Goal: Check status: Check status

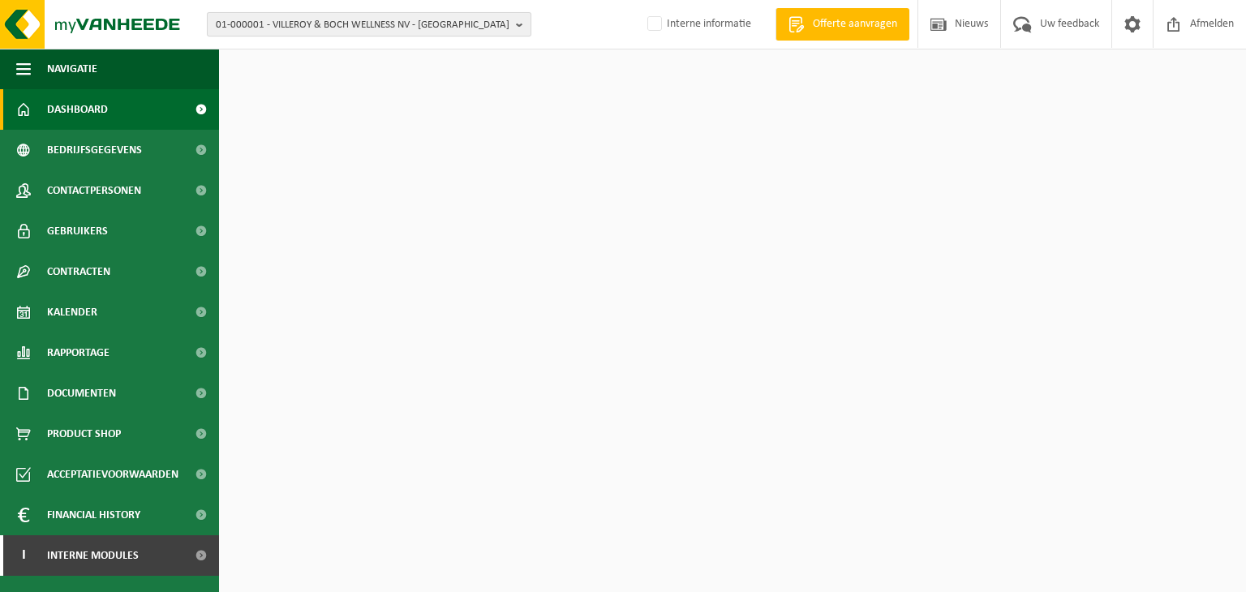
click at [379, 24] on span "01-000001 - VILLEROY & BOCH WELLNESS NV - [GEOGRAPHIC_DATA]" at bounding box center [363, 25] width 294 height 24
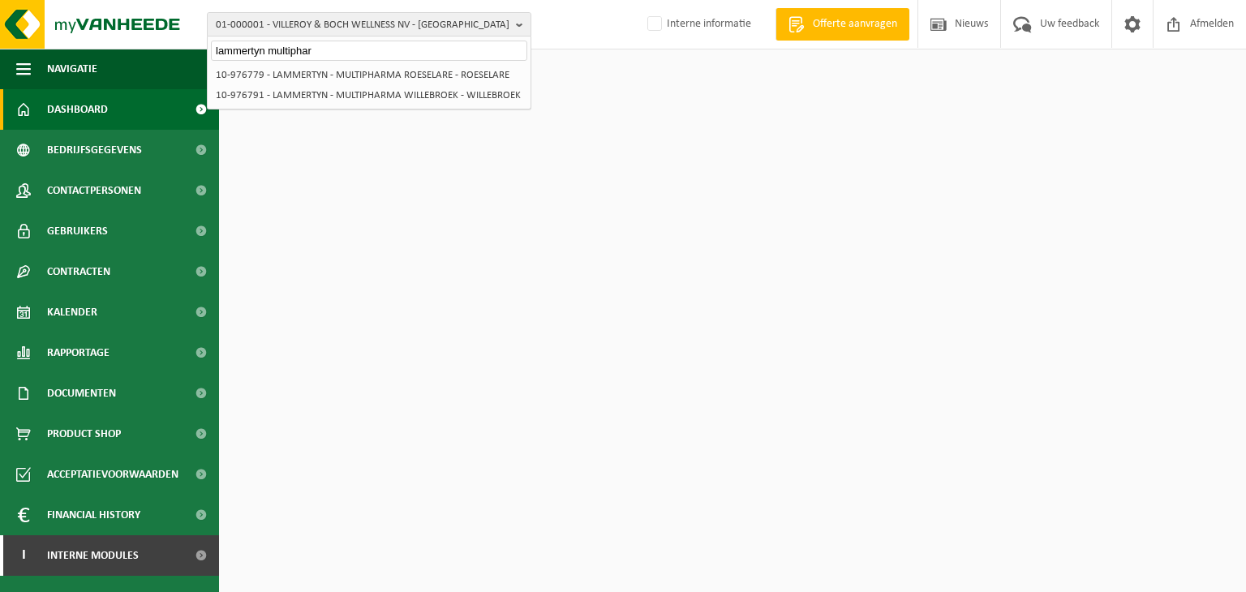
type input "lammertyn multiphar"
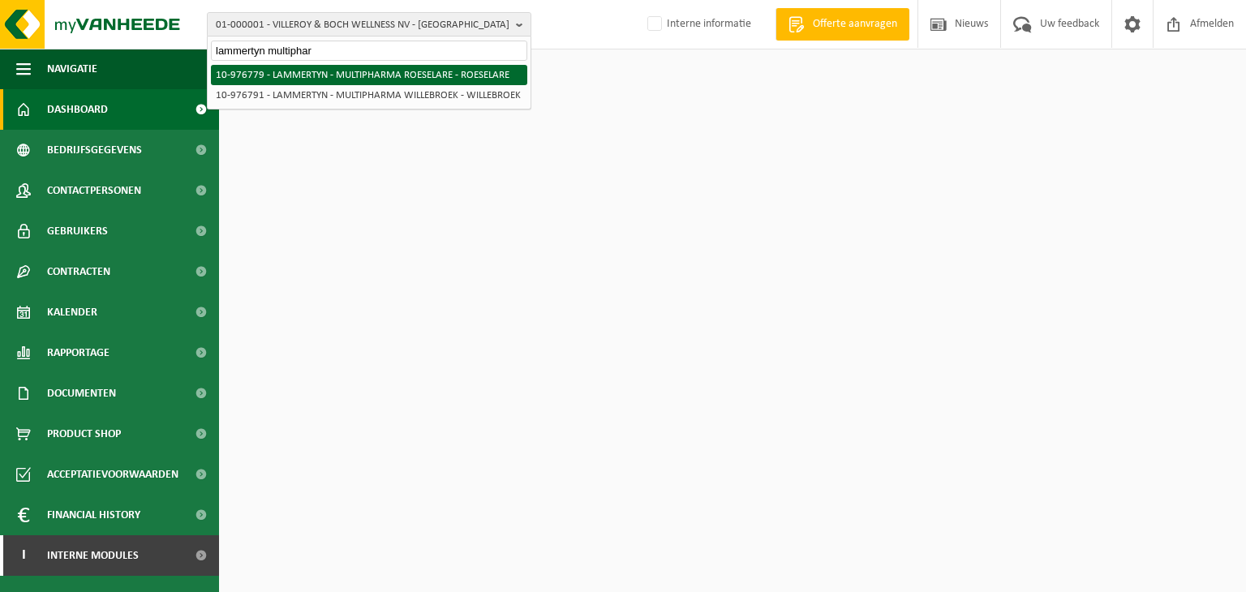
click at [375, 73] on li "10-976779 - LAMMERTYN - MULTIPHARMA ROESELARE - ROESELARE" at bounding box center [369, 75] width 316 height 20
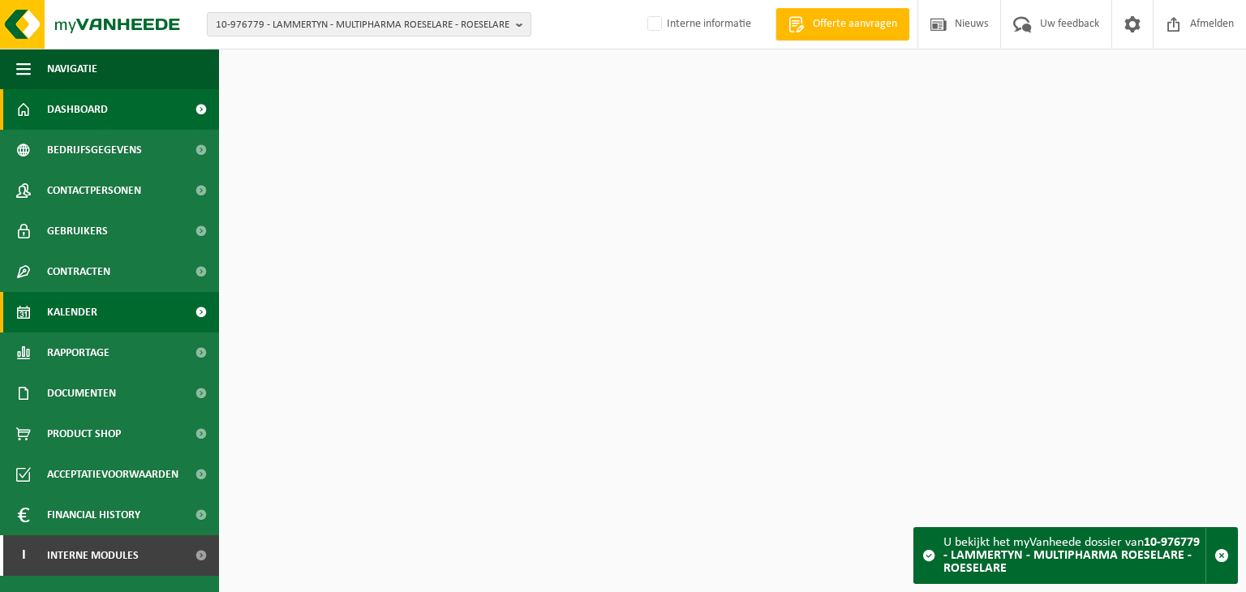
click at [130, 315] on link "Kalender" at bounding box center [109, 312] width 219 height 41
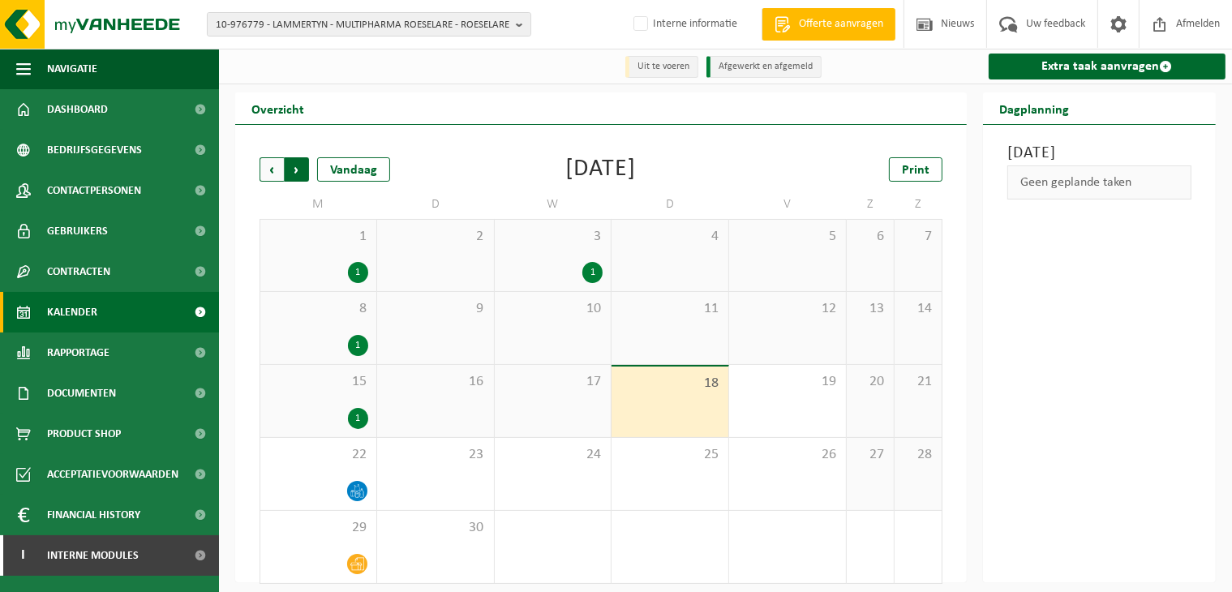
click at [269, 167] on span "Vorige" at bounding box center [272, 169] width 24 height 24
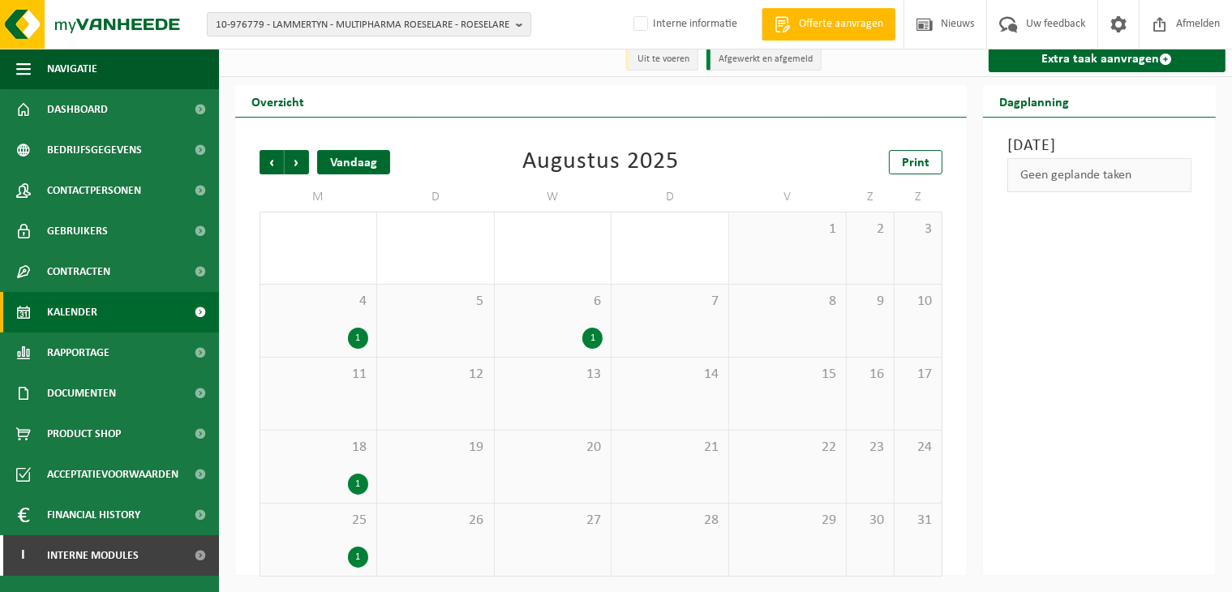
scroll to position [10, 0]
click at [302, 164] on span "Volgende" at bounding box center [297, 161] width 24 height 24
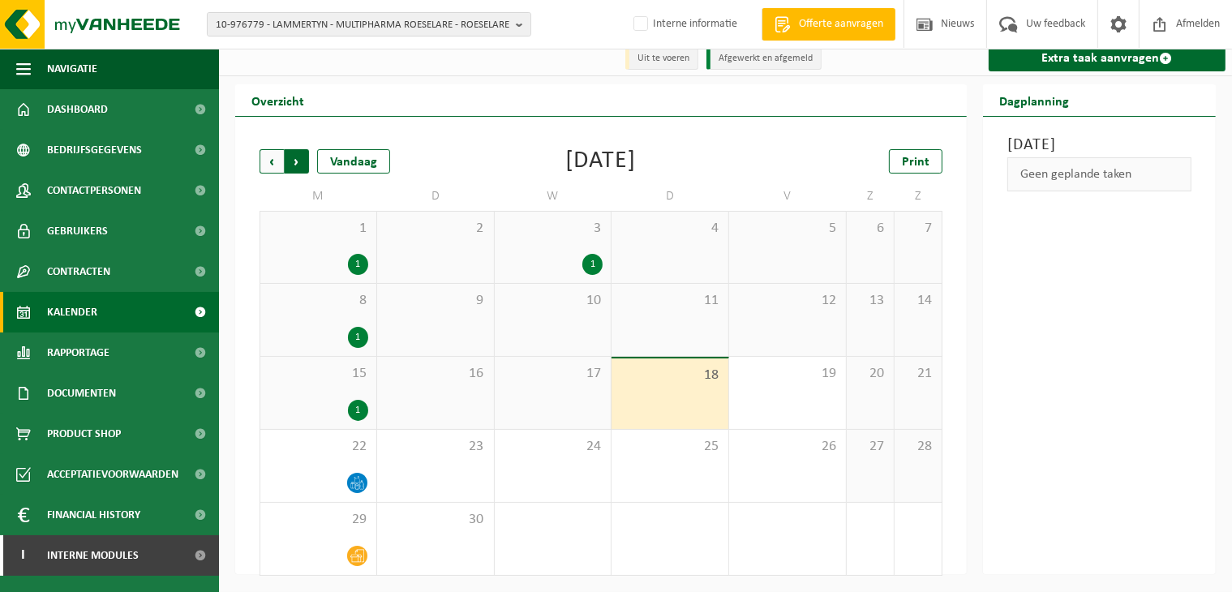
click at [274, 160] on span "Vorige" at bounding box center [272, 161] width 24 height 24
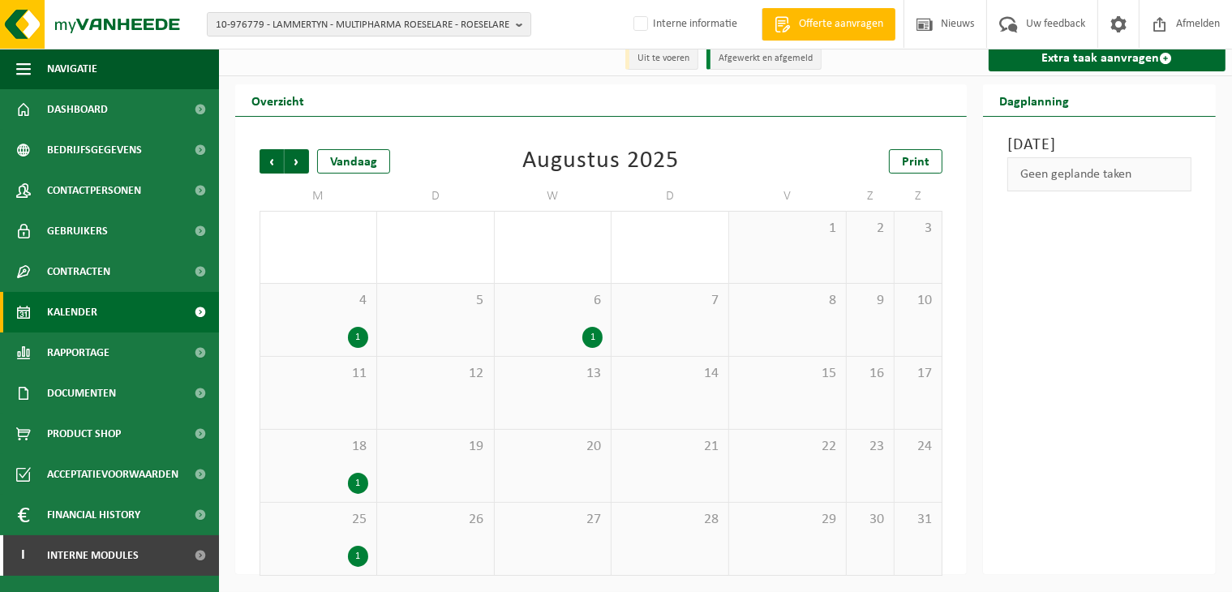
click at [360, 488] on div "1" at bounding box center [358, 483] width 20 height 21
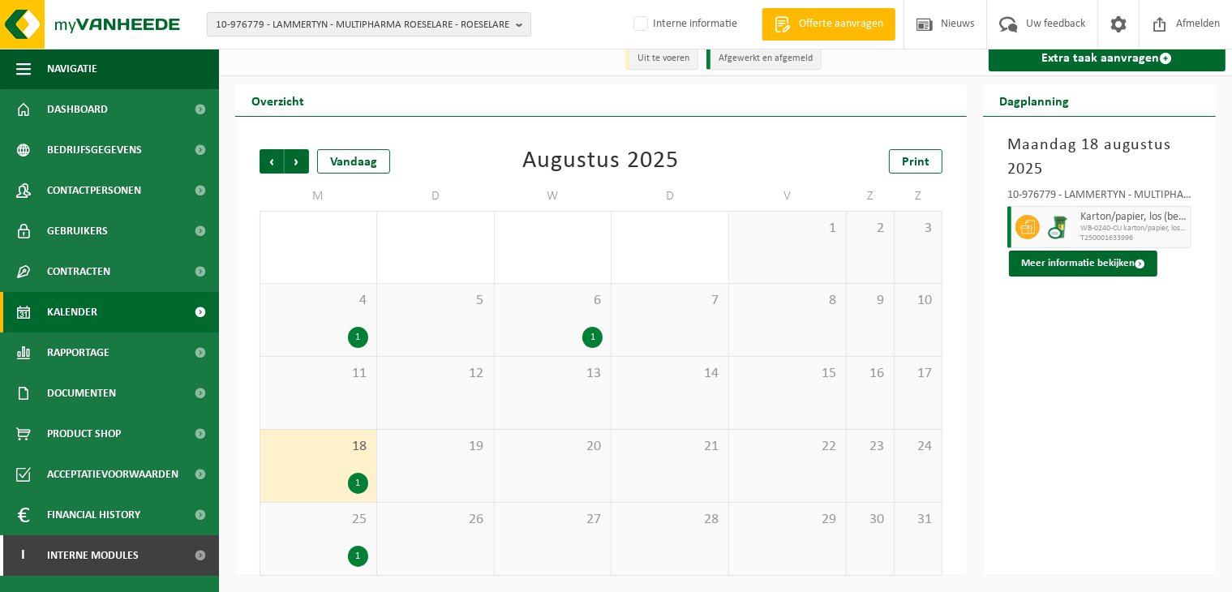
click at [670, 458] on div "21" at bounding box center [670, 466] width 117 height 72
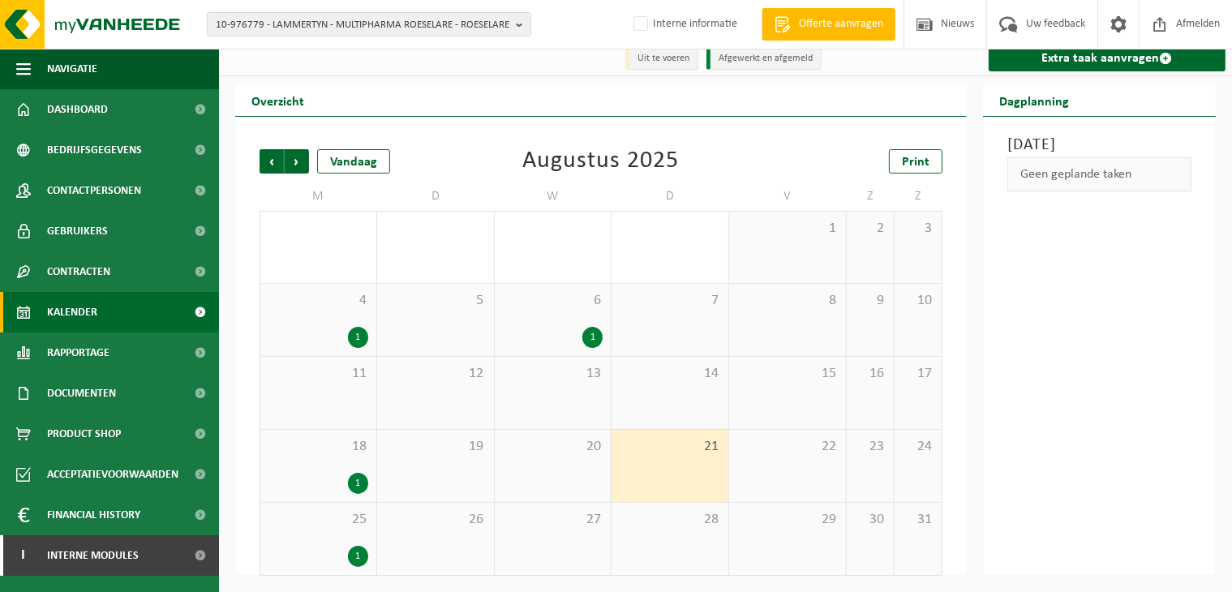
click at [560, 446] on span "20" at bounding box center [553, 447] width 101 height 18
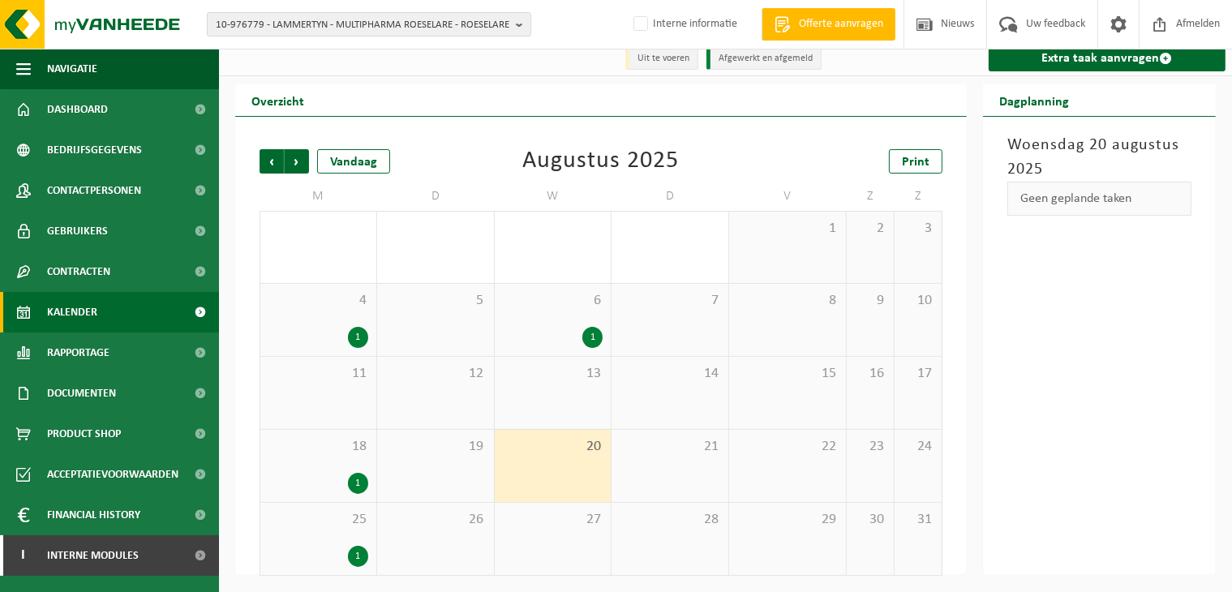
click at [571, 322] on div "6 1" at bounding box center [553, 320] width 117 height 72
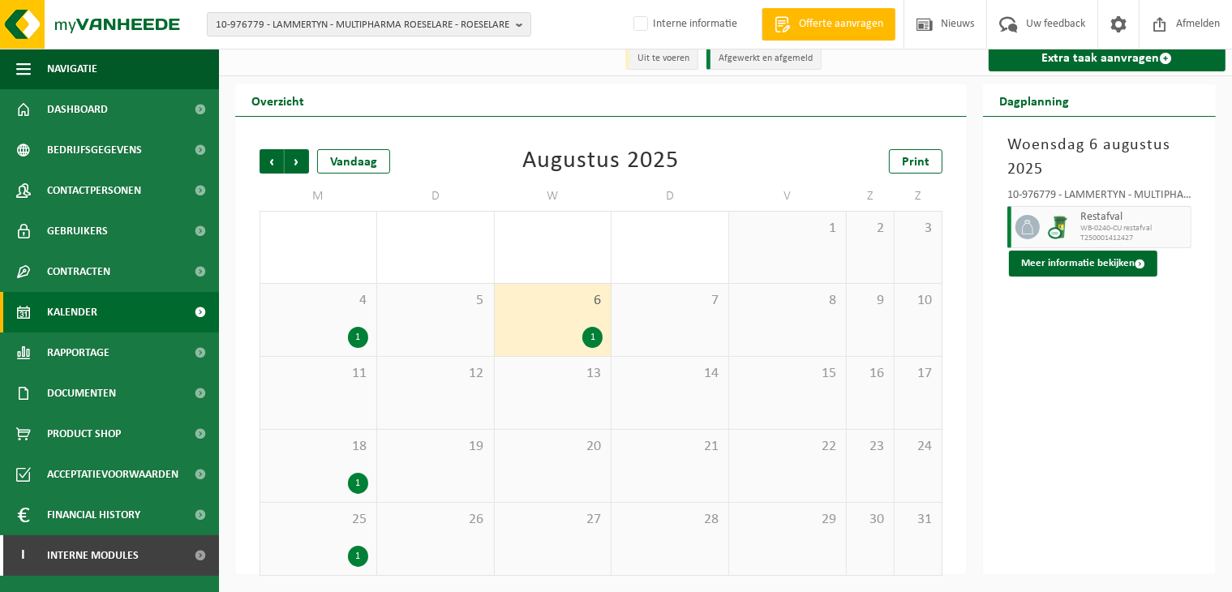
click at [592, 445] on span "20" at bounding box center [553, 447] width 101 height 18
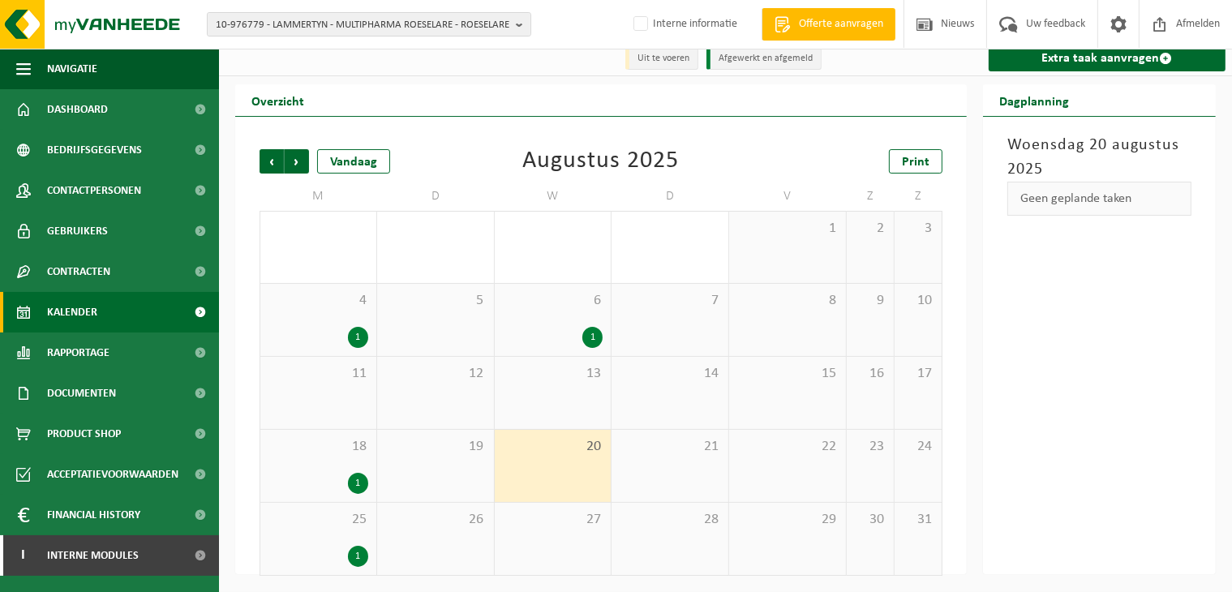
click at [690, 452] on span "21" at bounding box center [670, 447] width 101 height 18
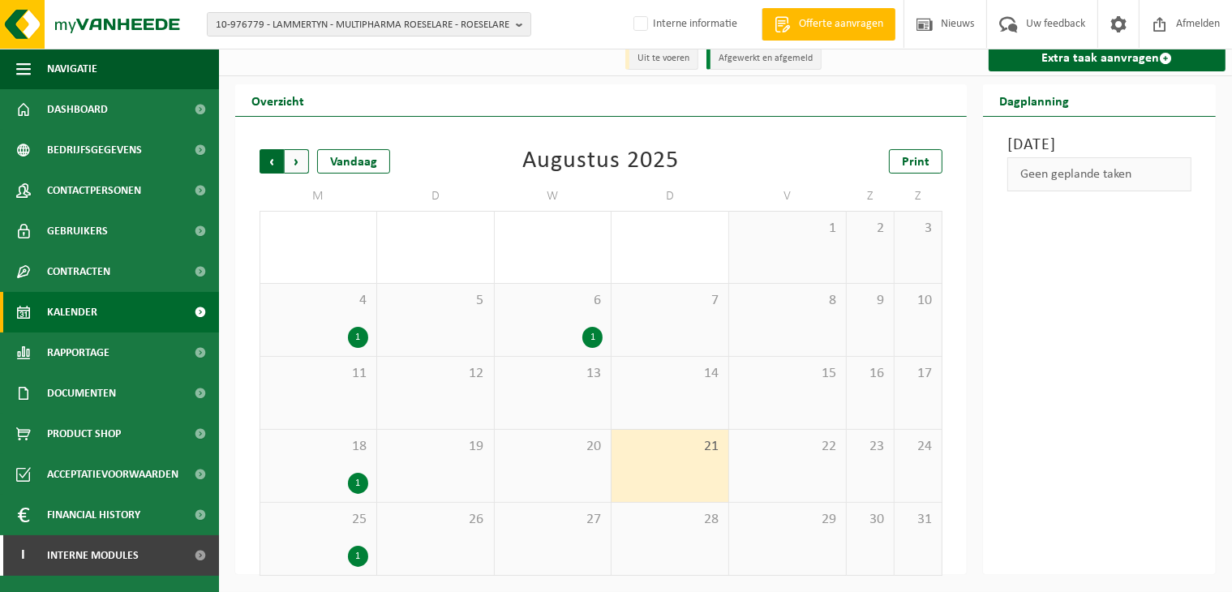
click at [299, 155] on span "Volgende" at bounding box center [297, 161] width 24 height 24
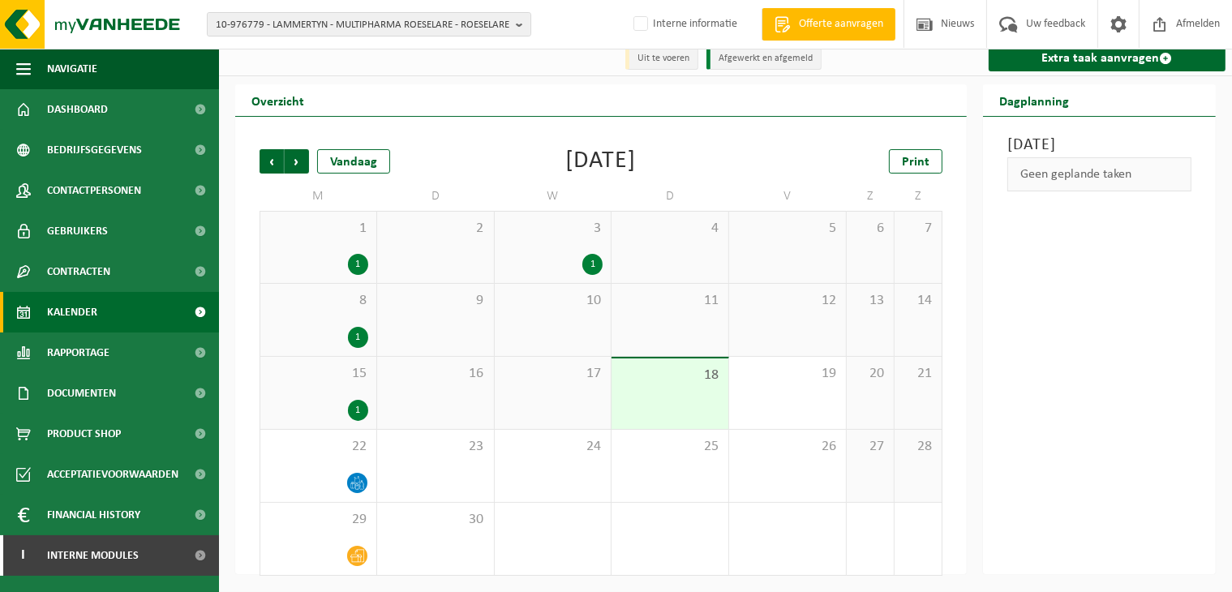
click at [590, 257] on div "1" at bounding box center [592, 264] width 20 height 21
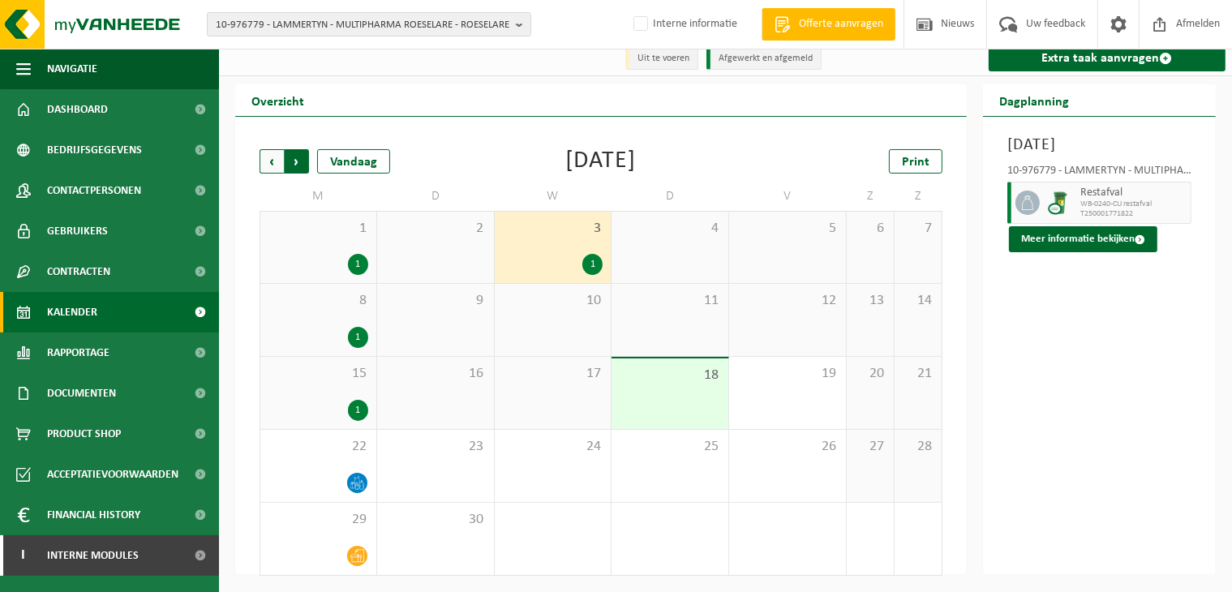
click at [266, 160] on span "Vorige" at bounding box center [272, 161] width 24 height 24
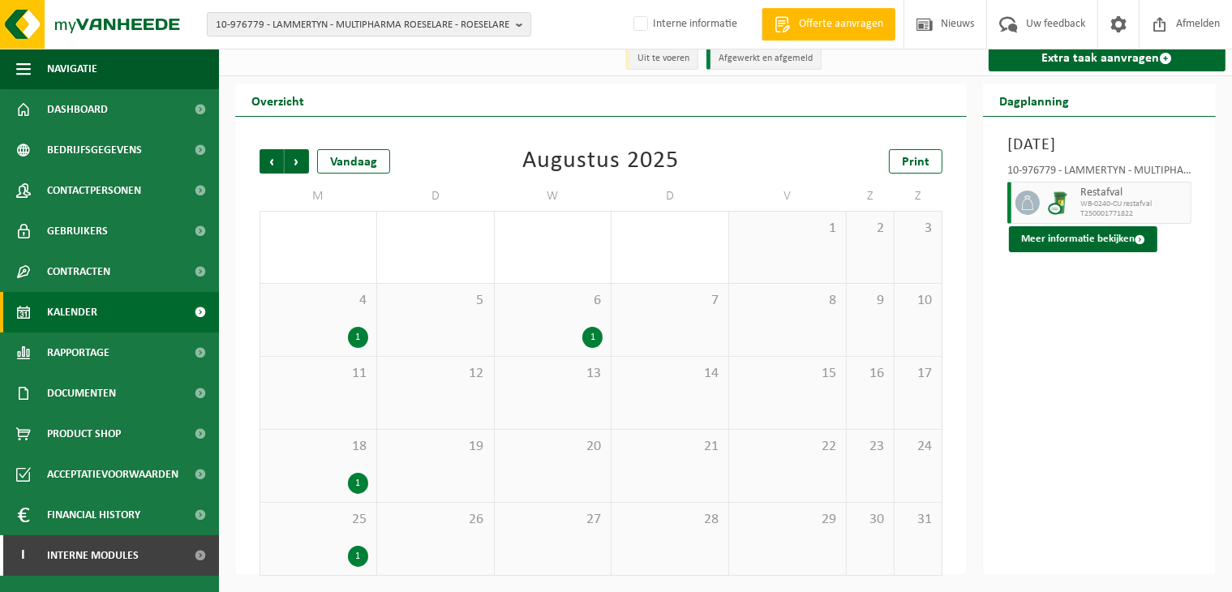
click at [594, 466] on div "20" at bounding box center [553, 466] width 117 height 72
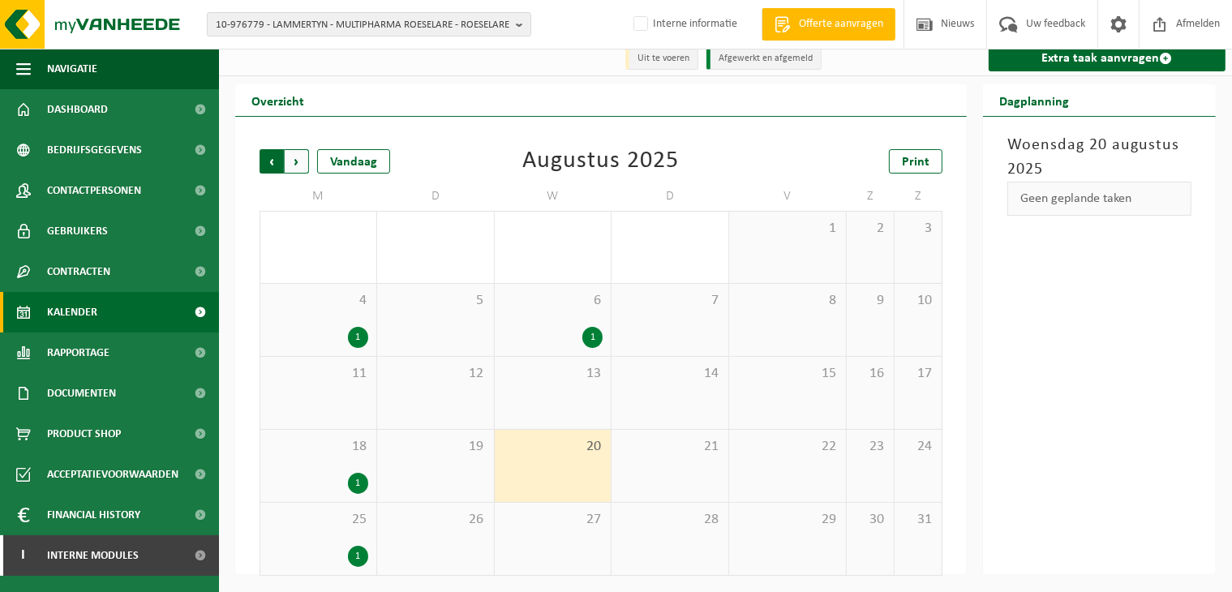
click at [294, 153] on span "Volgende" at bounding box center [297, 161] width 24 height 24
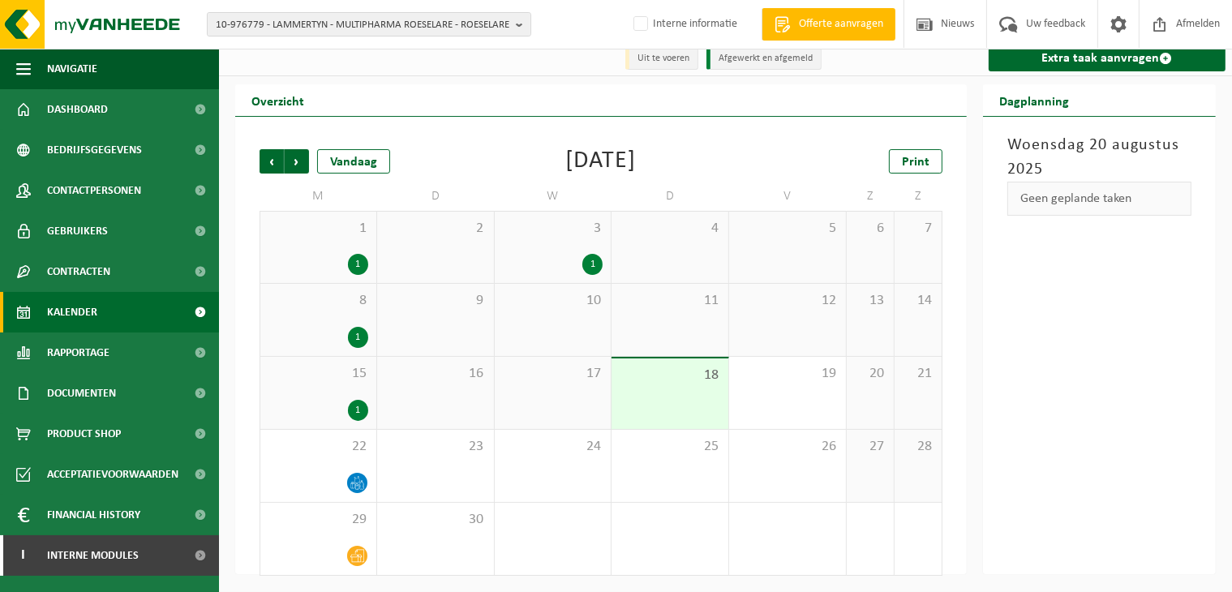
click at [530, 256] on div "1" at bounding box center [553, 264] width 101 height 21
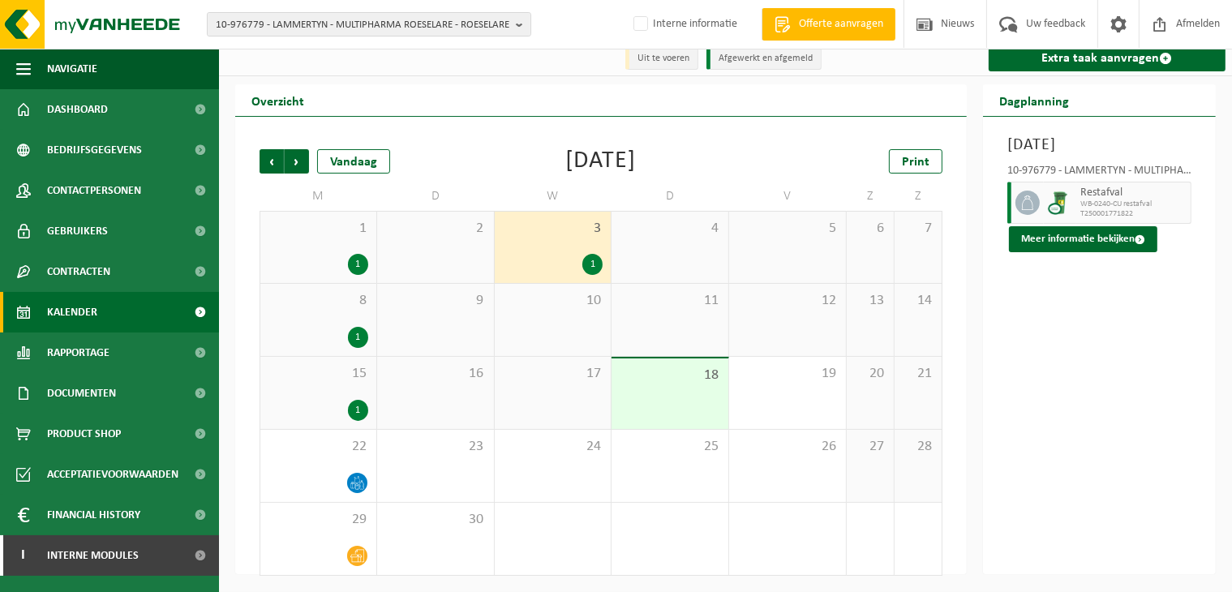
click at [595, 392] on div "17" at bounding box center [553, 393] width 117 height 72
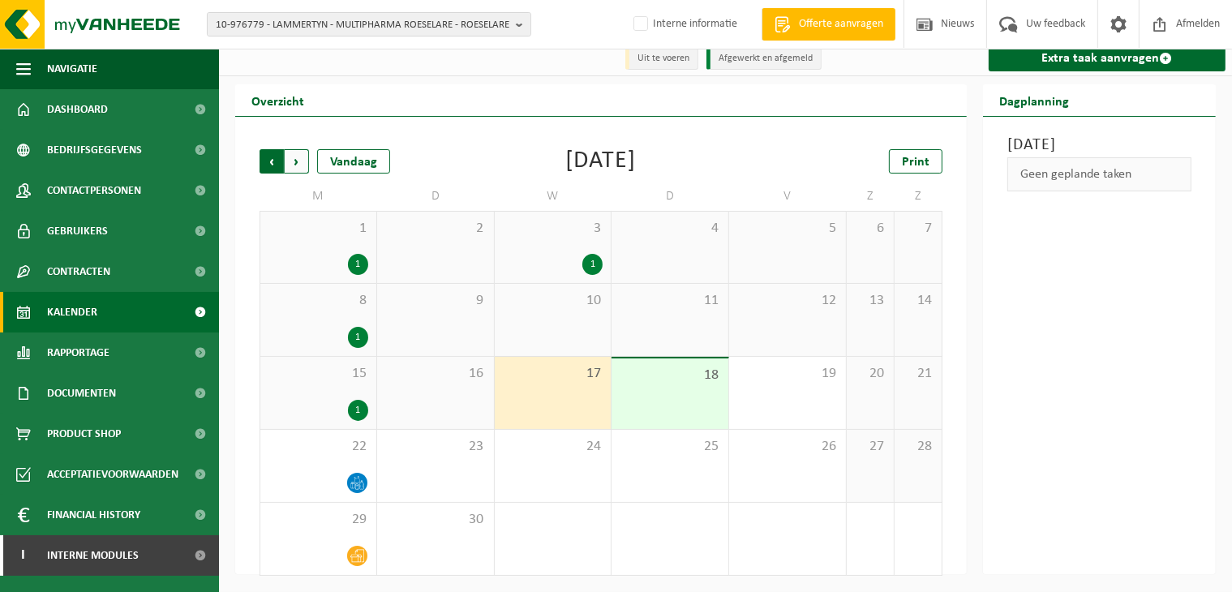
click at [294, 166] on span "Volgende" at bounding box center [297, 161] width 24 height 24
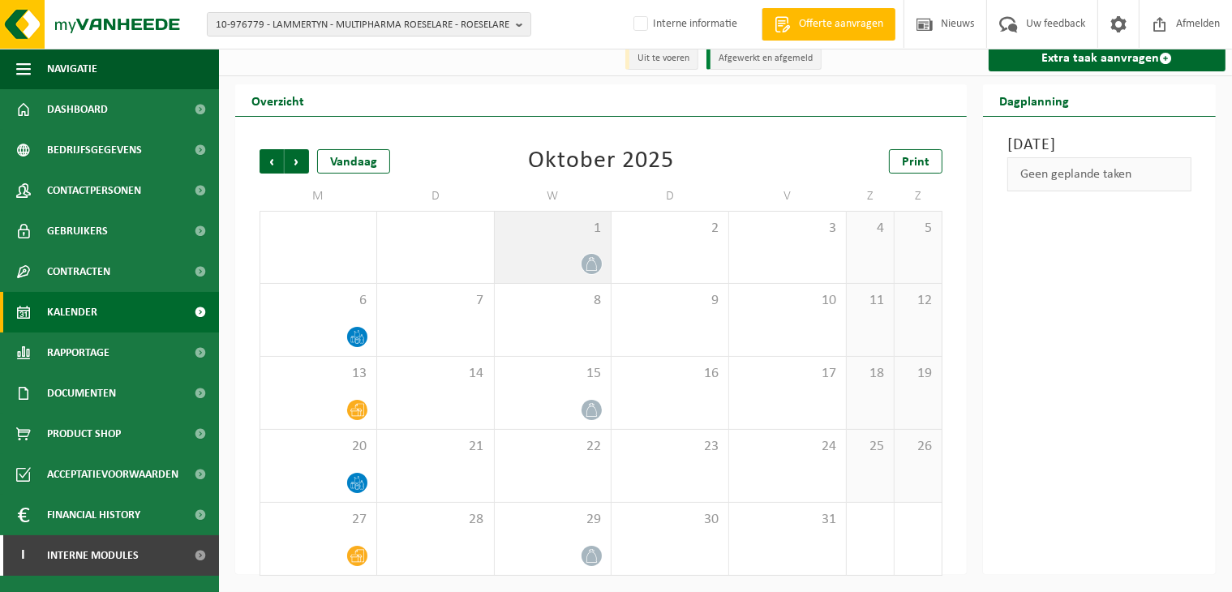
click at [567, 250] on div "1" at bounding box center [553, 247] width 117 height 71
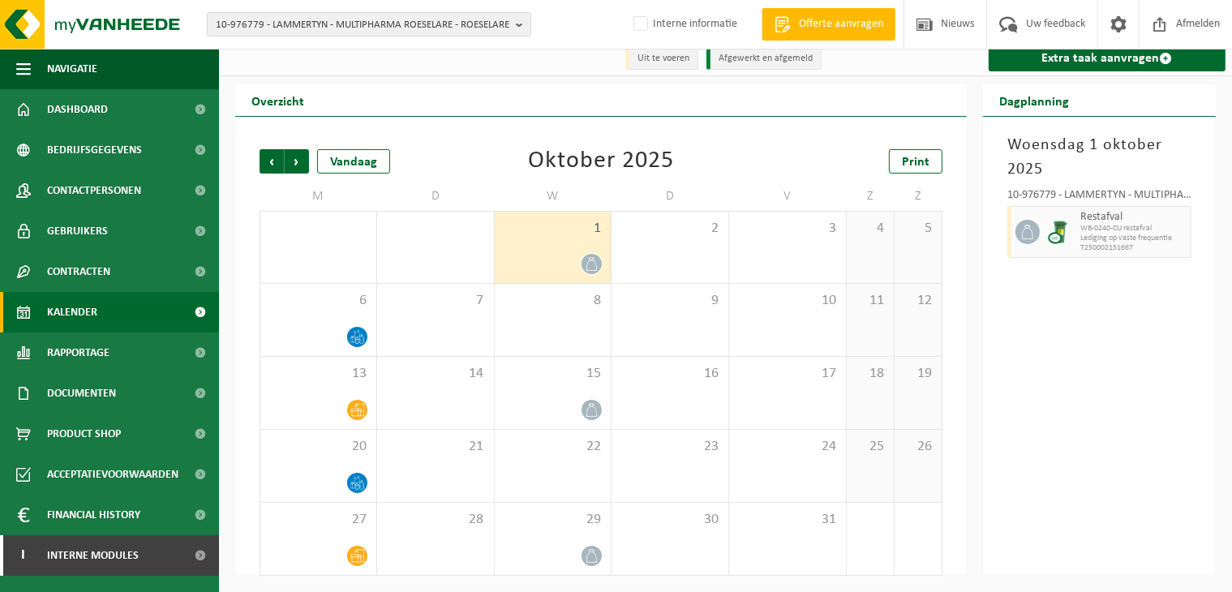
click at [565, 254] on div at bounding box center [553, 264] width 101 height 22
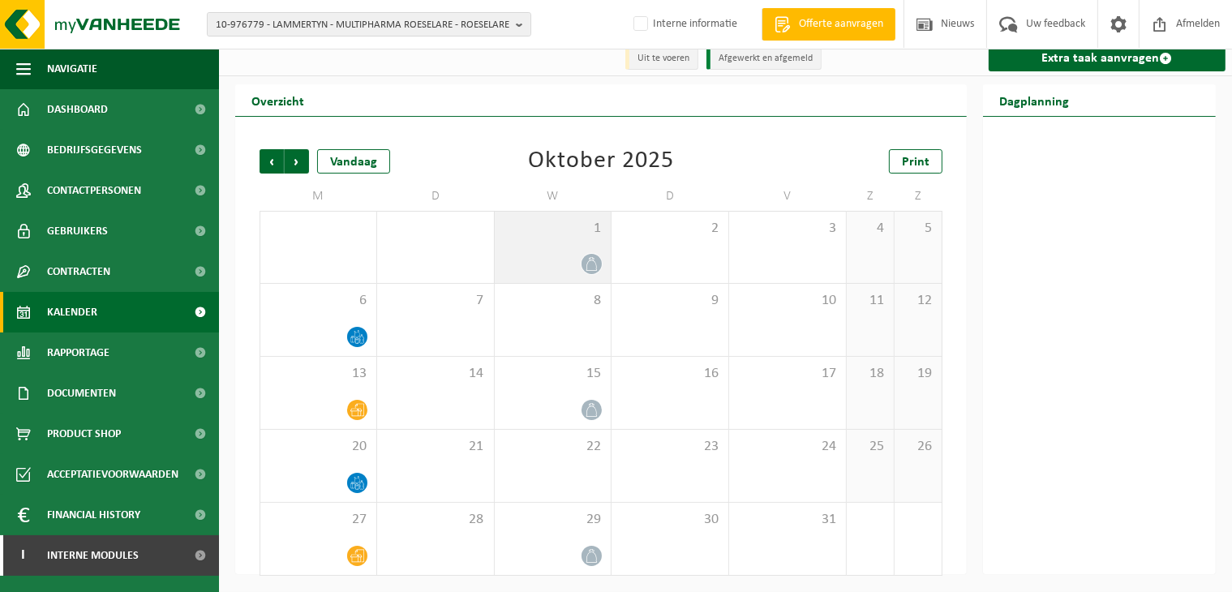
click at [584, 261] on span at bounding box center [592, 264] width 20 height 20
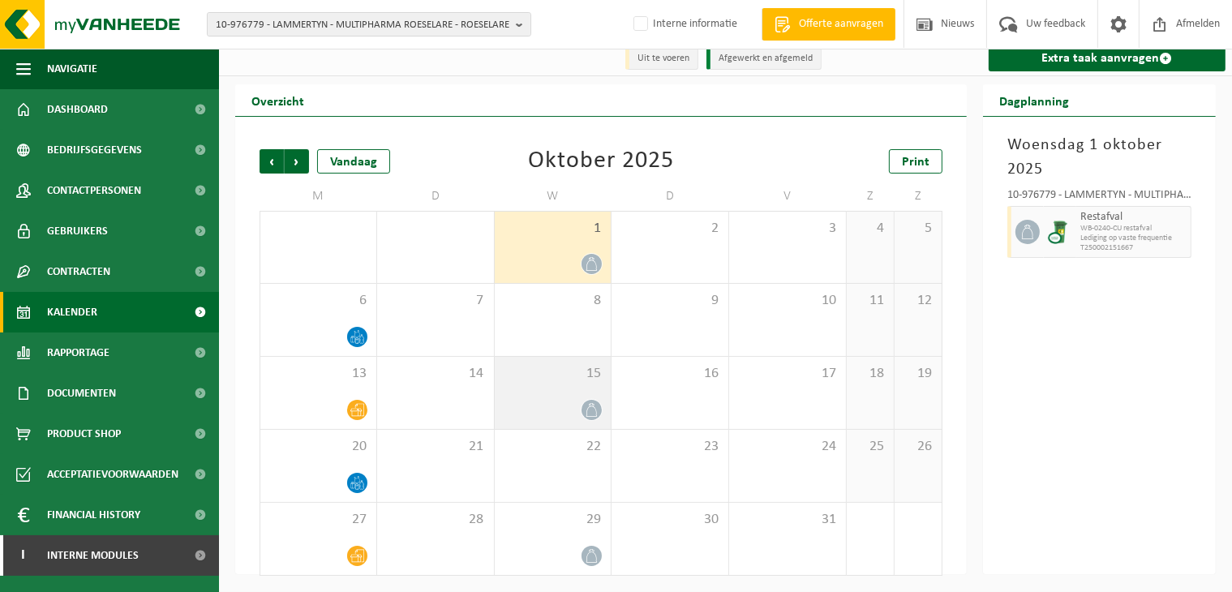
click at [531, 398] on div "15" at bounding box center [553, 393] width 117 height 72
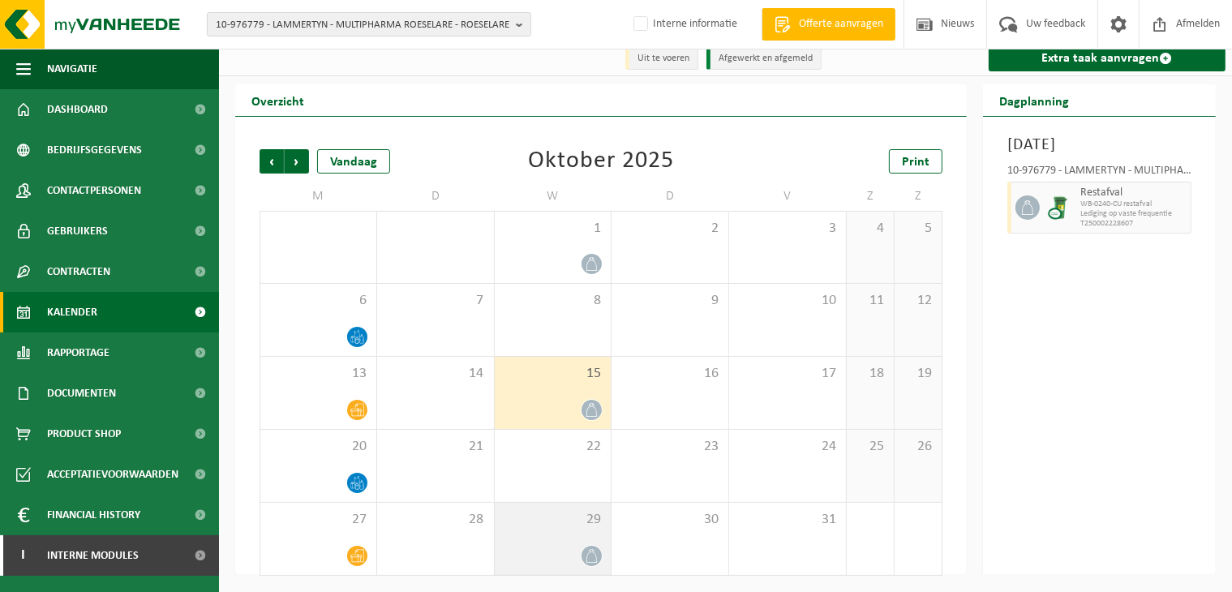
click at [584, 514] on span "29" at bounding box center [553, 520] width 101 height 18
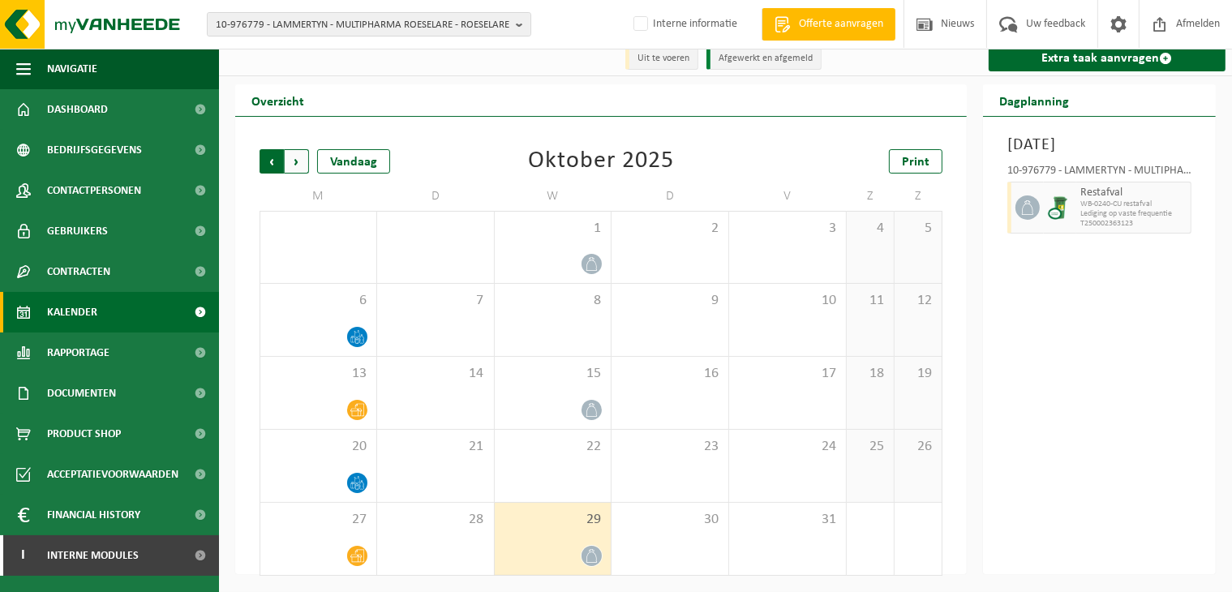
click at [296, 153] on span "Volgende" at bounding box center [297, 161] width 24 height 24
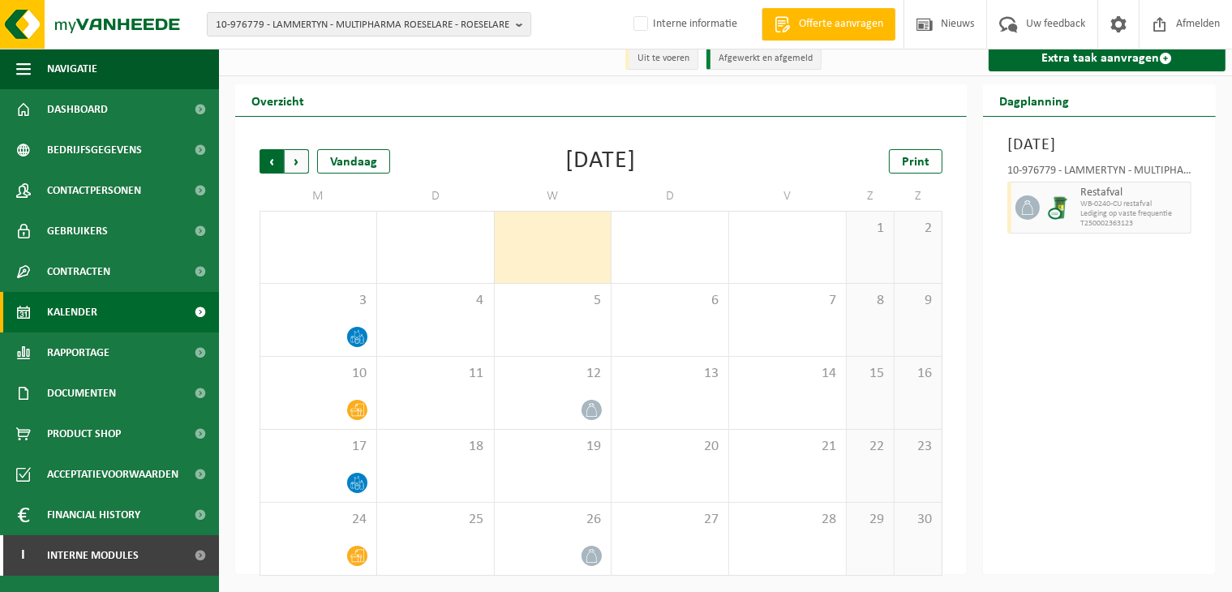
click at [289, 163] on span "Volgende" at bounding box center [297, 161] width 24 height 24
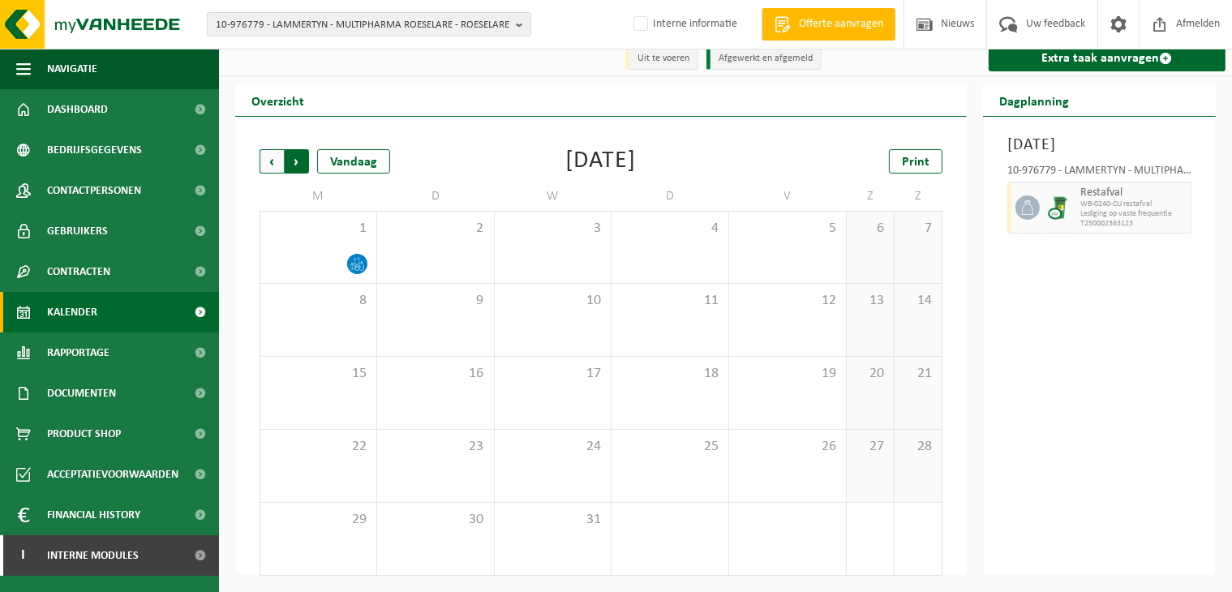
click at [264, 163] on span "Vorige" at bounding box center [272, 161] width 24 height 24
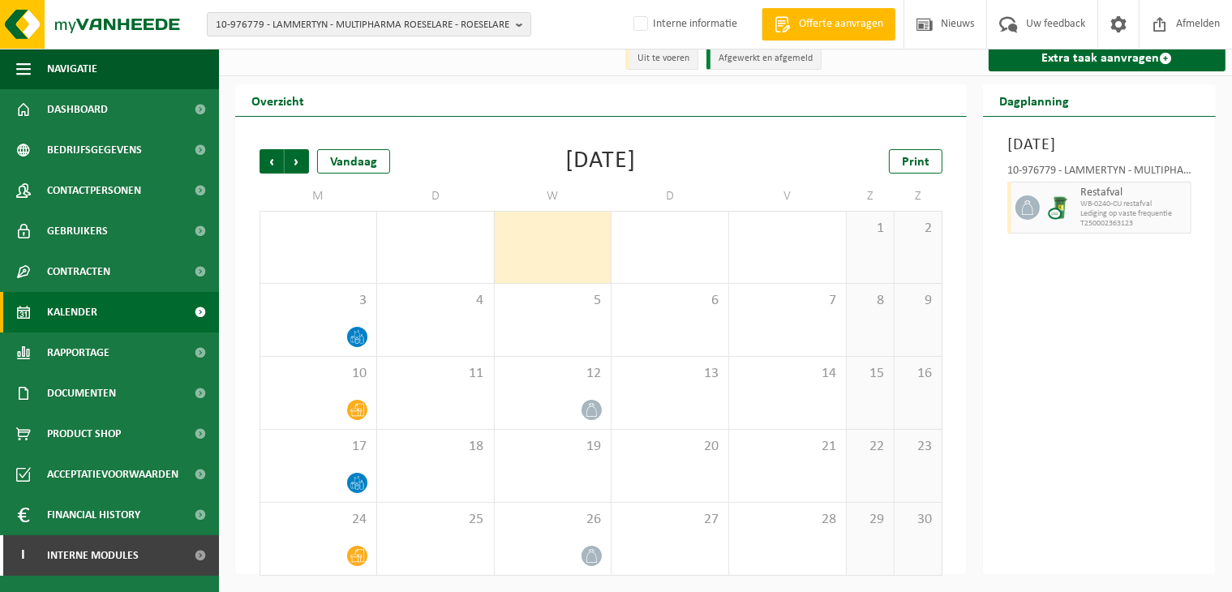
click at [264, 163] on span "Vorige" at bounding box center [272, 161] width 24 height 24
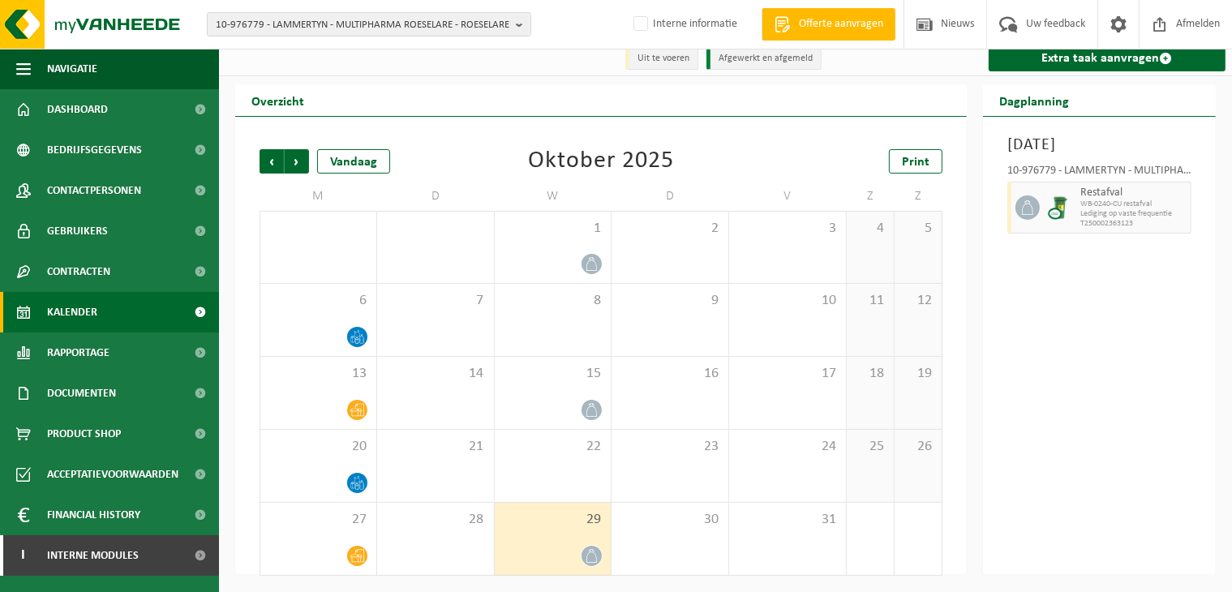
click at [264, 163] on span "Vorige" at bounding box center [272, 161] width 24 height 24
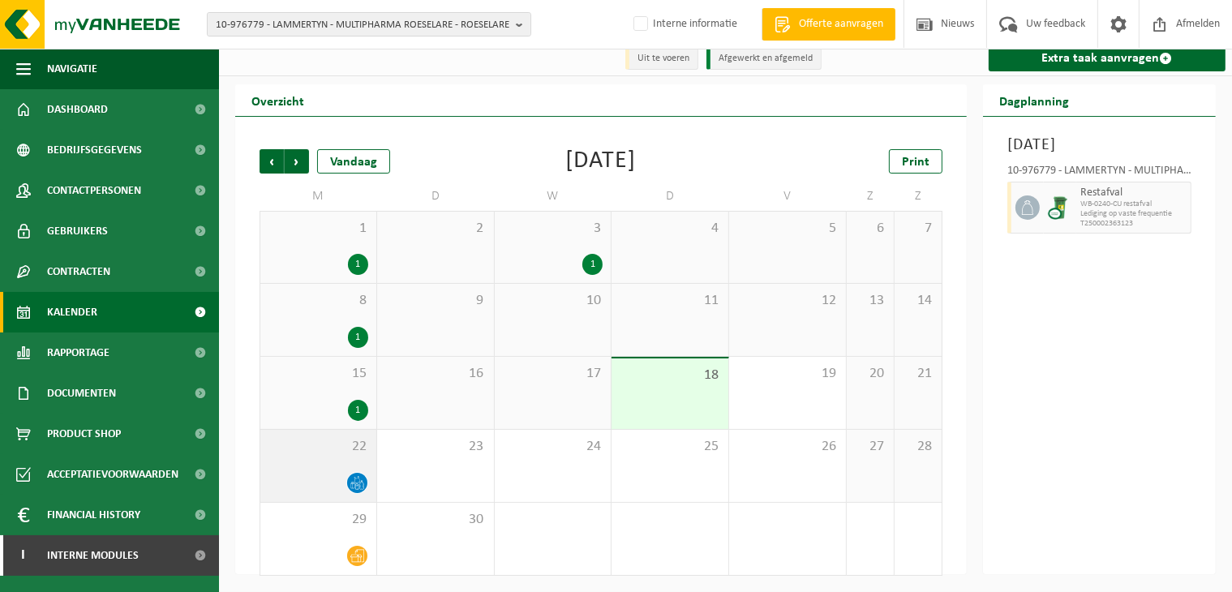
click at [354, 484] on icon at bounding box center [357, 483] width 14 height 14
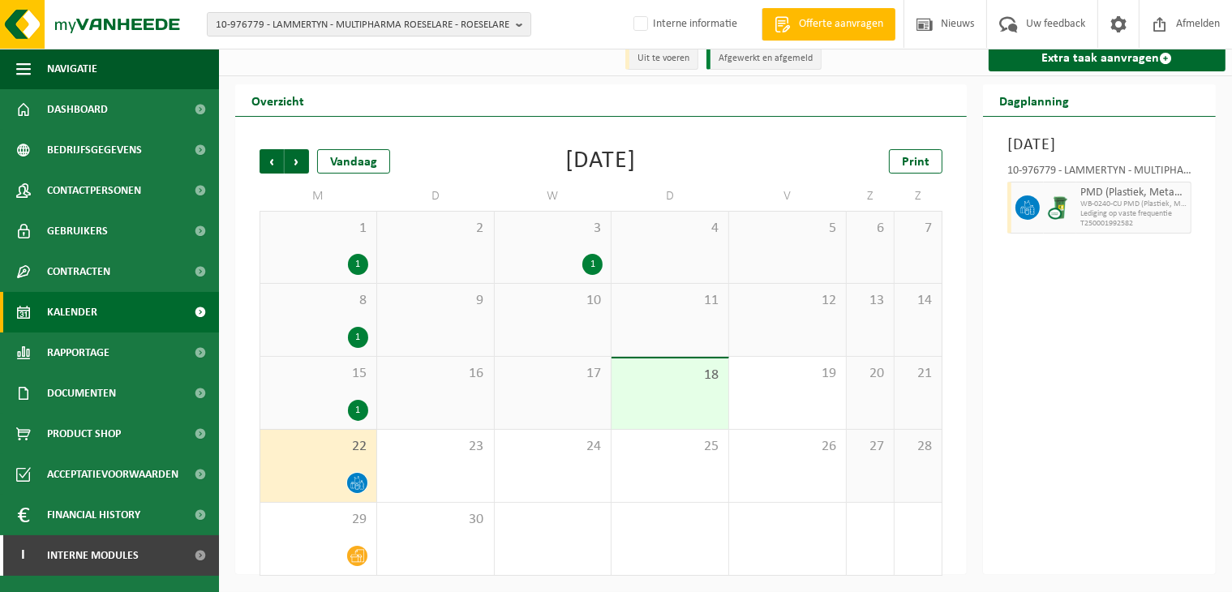
click at [356, 413] on div "1" at bounding box center [358, 410] width 20 height 21
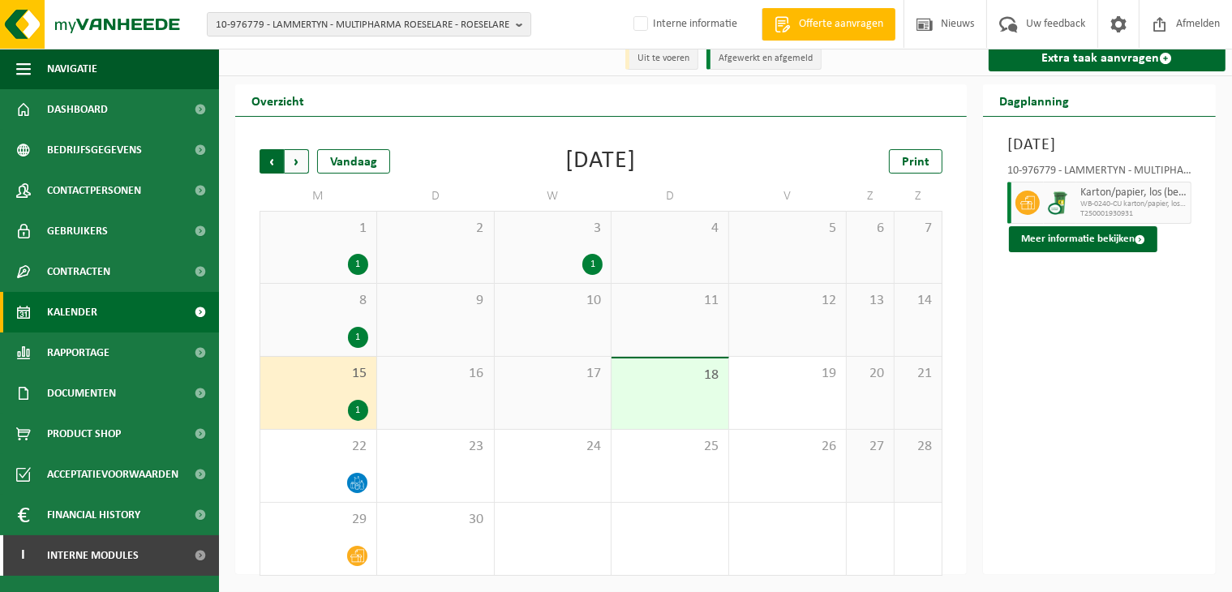
click at [291, 161] on span "Volgende" at bounding box center [297, 161] width 24 height 24
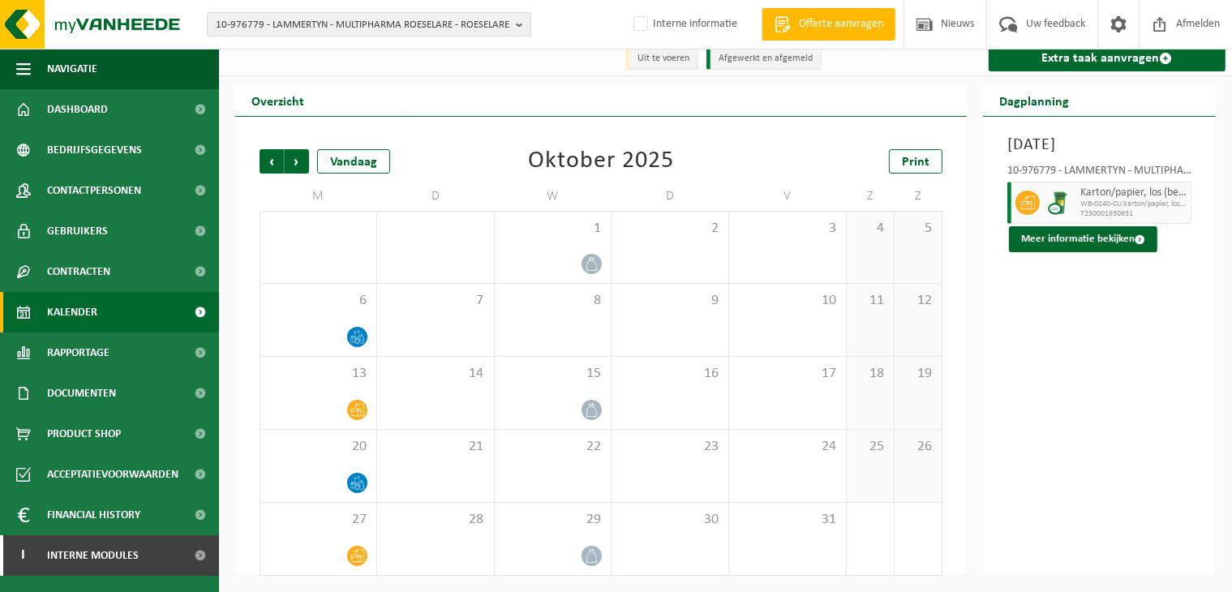
click at [291, 161] on span "Volgende" at bounding box center [297, 161] width 24 height 24
click at [309, 160] on div "Vorige Volgende Vandaag" at bounding box center [341, 161] width 162 height 24
click at [299, 162] on span "Volgende" at bounding box center [297, 161] width 24 height 24
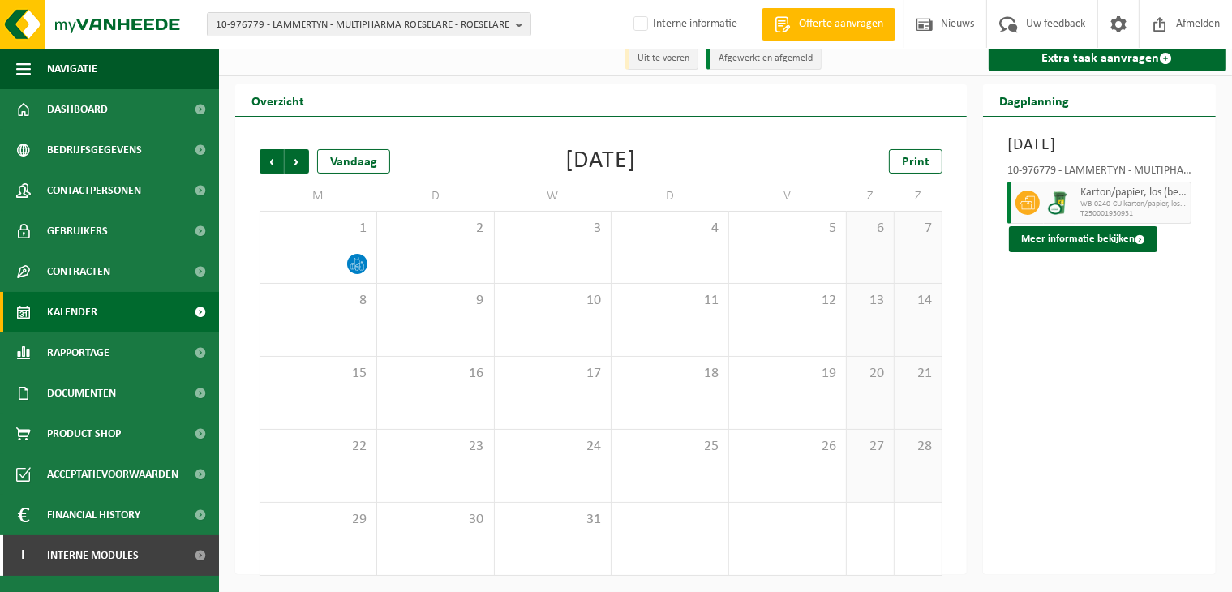
click at [299, 162] on span "Volgende" at bounding box center [297, 161] width 24 height 24
click at [269, 163] on span "Vorige" at bounding box center [272, 161] width 24 height 24
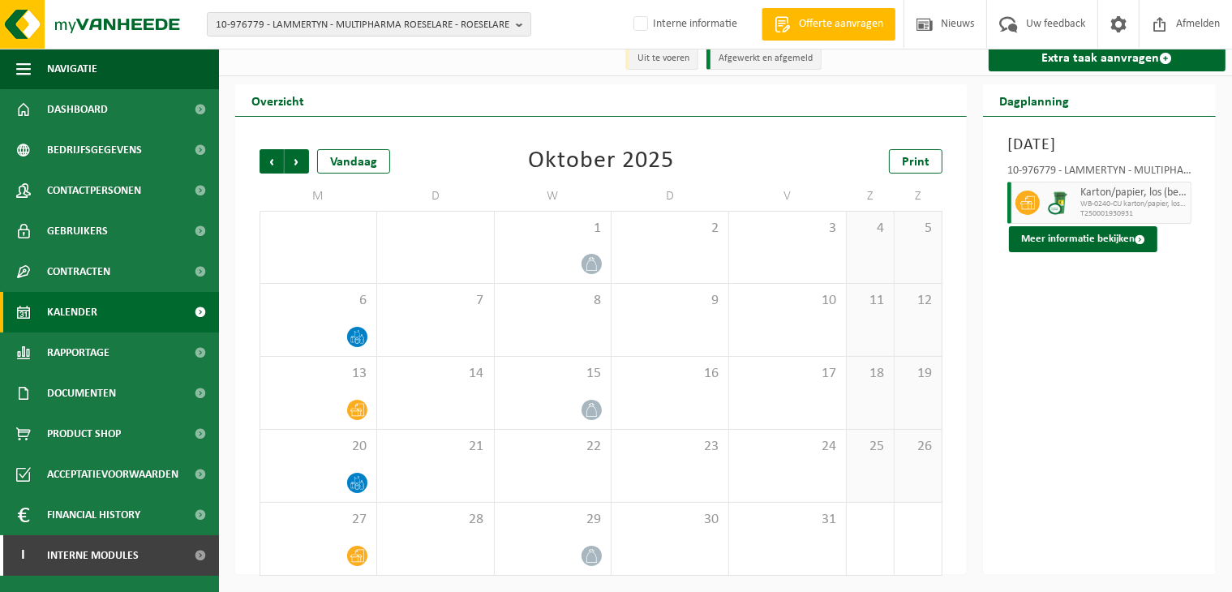
click at [269, 163] on span "Vorige" at bounding box center [272, 161] width 24 height 24
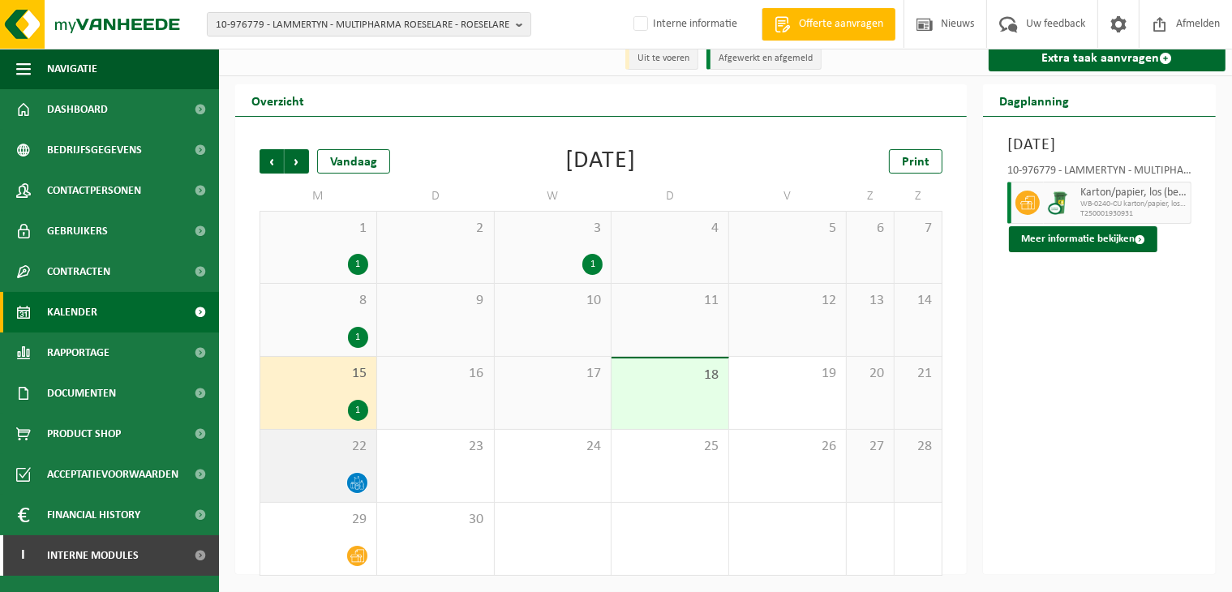
click at [335, 470] on div "22" at bounding box center [318, 466] width 116 height 72
